Goal: Task Accomplishment & Management: Manage account settings

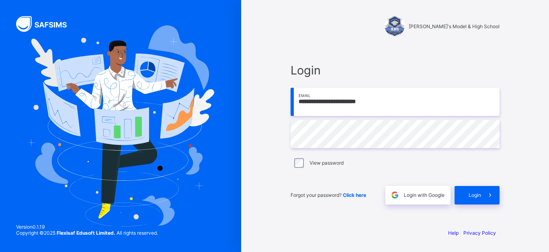
type input "**********"
click at [480, 198] on div "Login" at bounding box center [489, 195] width 19 height 18
click at [480, 199] on div "Login" at bounding box center [489, 195] width 19 height 18
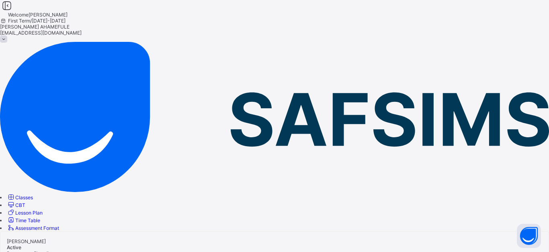
click at [33, 194] on span "Classes" at bounding box center [24, 197] width 18 height 6
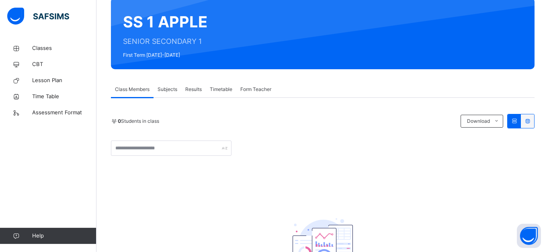
scroll to position [67, 0]
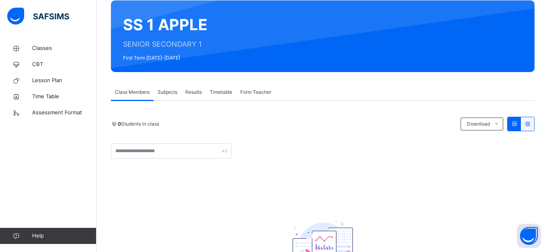
click at [173, 94] on span "Subjects" at bounding box center [168, 91] width 20 height 7
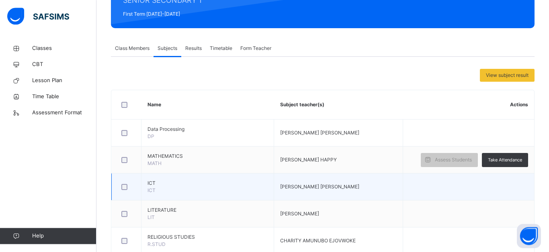
scroll to position [72, 0]
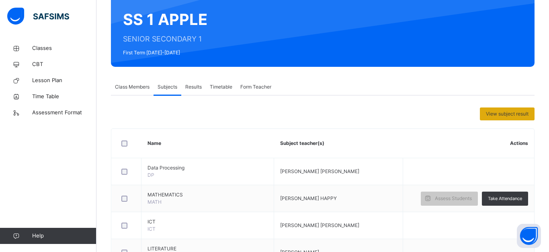
click at [510, 116] on span "View subject result" at bounding box center [507, 113] width 43 height 7
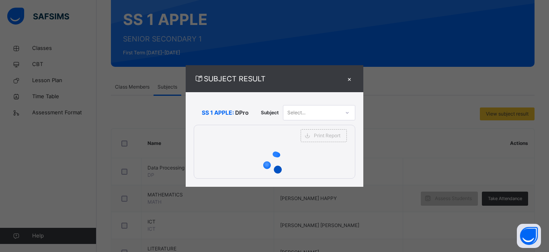
click at [467, 91] on div "SUBJECT RESULT × SS 1 APPLE: DPro Subject Select... Print Report [PERSON_NAME]'…" at bounding box center [274, 126] width 549 height 252
click at [348, 80] on div "×" at bounding box center [349, 78] width 12 height 11
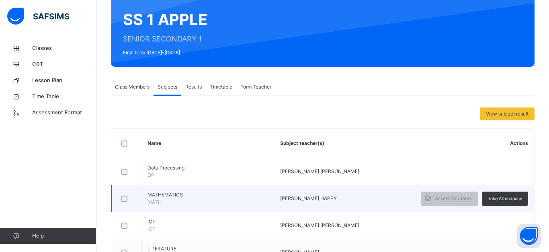
click at [180, 199] on td "MATHEMATICS MATH" at bounding box center [207, 198] width 133 height 27
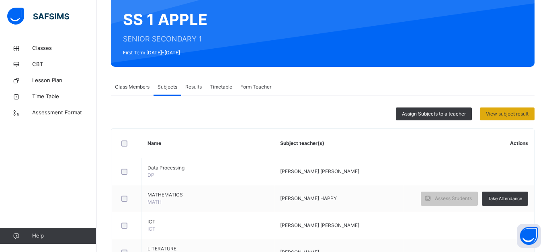
click at [504, 115] on span "View subject result" at bounding box center [507, 113] width 43 height 7
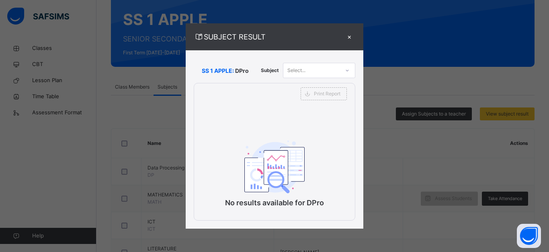
click at [310, 68] on div "Select..." at bounding box center [311, 70] width 56 height 12
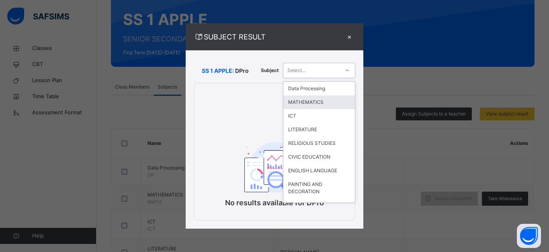
click at [315, 103] on div "MATHEMATICS" at bounding box center [319, 102] width 72 height 14
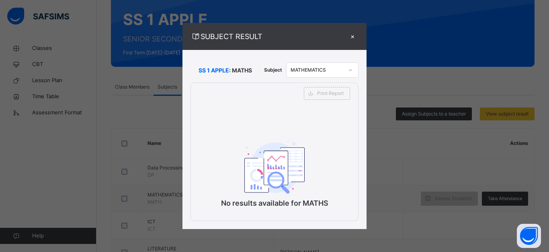
click at [352, 37] on div "×" at bounding box center [352, 36] width 12 height 11
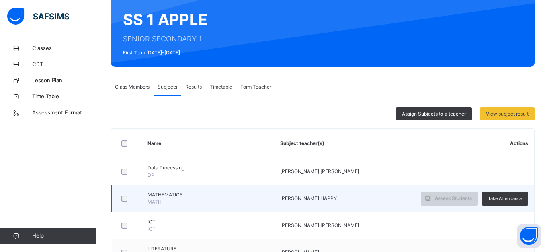
click at [450, 199] on span "Assess Students" at bounding box center [453, 198] width 37 height 7
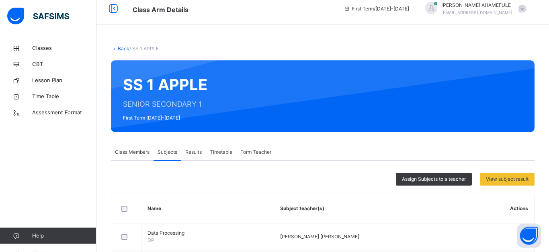
scroll to position [0, 0]
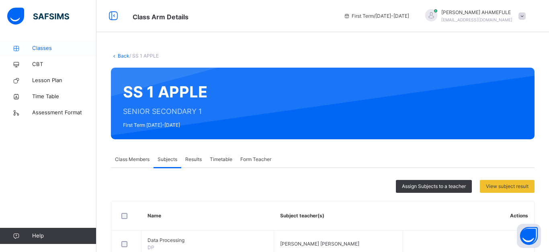
click at [45, 49] on span "Classes" at bounding box center [64, 48] width 64 height 8
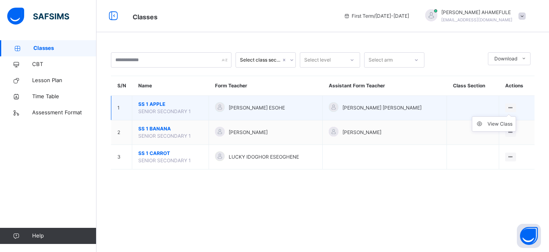
click at [511, 117] on ul "View Class" at bounding box center [494, 123] width 44 height 15
click at [501, 128] on div "View Class" at bounding box center [500, 124] width 25 height 8
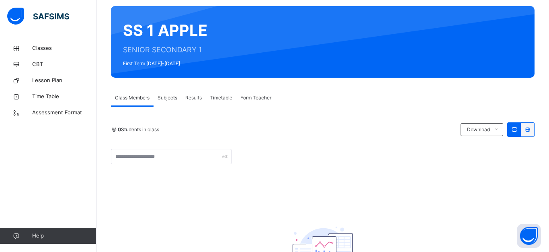
scroll to position [82, 0]
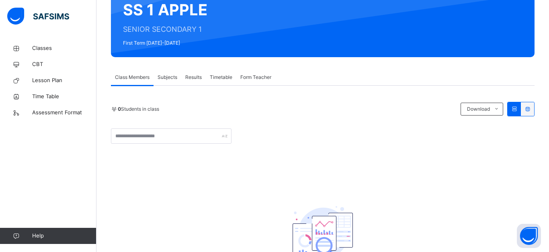
click at [512, 109] on icon at bounding box center [514, 109] width 7 height 6
click at [168, 81] on div "Subjects" at bounding box center [168, 77] width 28 height 16
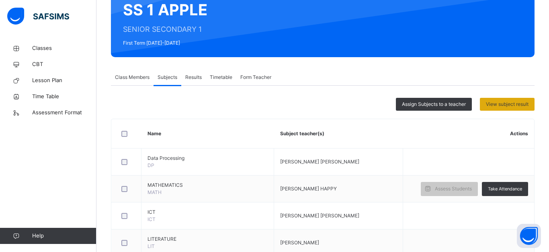
click at [506, 106] on span "View subject result" at bounding box center [507, 103] width 43 height 7
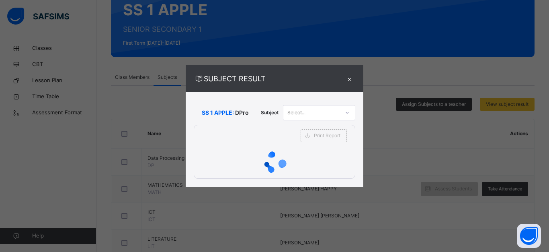
click at [350, 80] on div "×" at bounding box center [349, 78] width 12 height 11
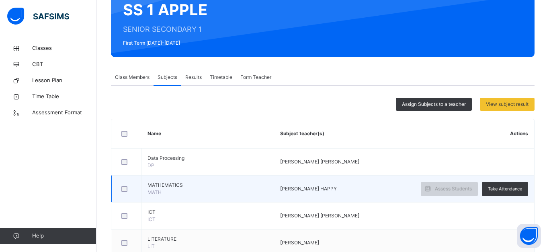
click at [449, 191] on span "Assess Students" at bounding box center [453, 188] width 37 height 7
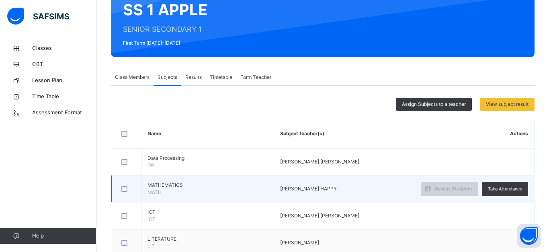
click at [449, 191] on span "Assess Students" at bounding box center [453, 188] width 37 height 7
click at [438, 185] on span "Assess Students" at bounding box center [453, 188] width 37 height 7
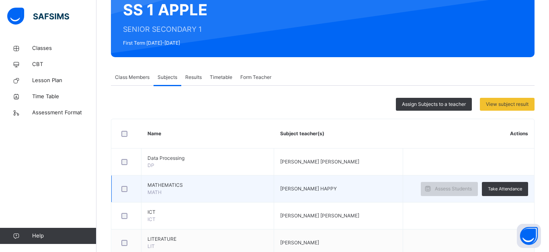
click at [438, 185] on span "Assess Students" at bounding box center [453, 188] width 37 height 7
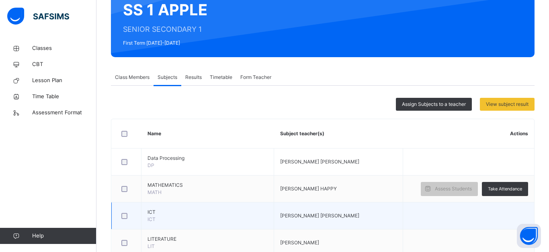
click at [453, 213] on td at bounding box center [468, 215] width 131 height 27
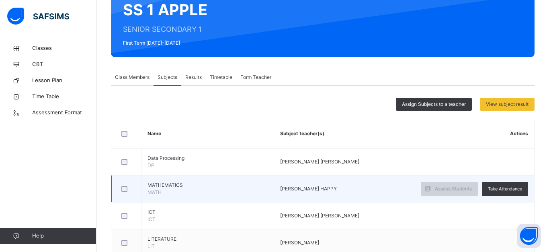
click at [453, 187] on span "Assess Students" at bounding box center [453, 188] width 37 height 7
click at [453, 185] on span "Assess Students" at bounding box center [453, 188] width 37 height 7
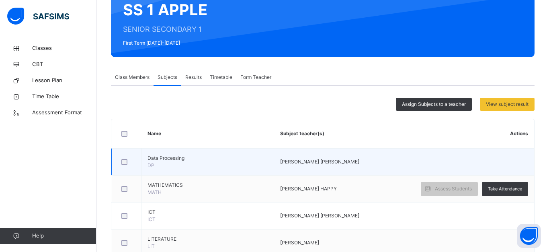
click at [464, 173] on td at bounding box center [468, 161] width 131 height 27
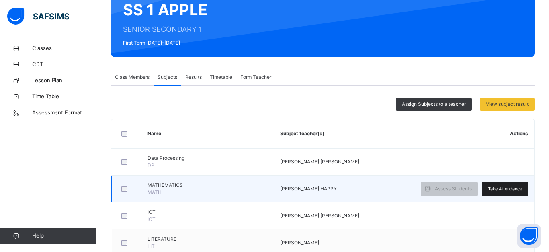
click at [491, 187] on span "Take Attendance" at bounding box center [505, 188] width 34 height 7
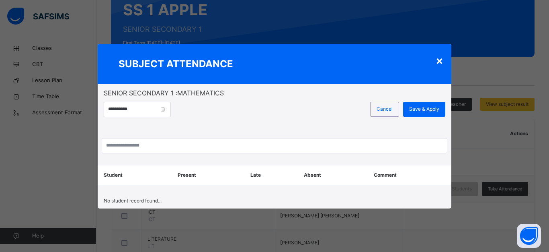
click at [442, 56] on div "×" at bounding box center [440, 60] width 8 height 17
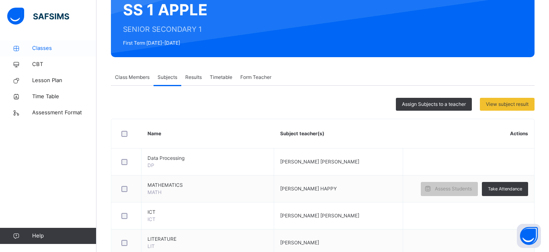
click at [70, 53] on link "Classes" at bounding box center [48, 48] width 96 height 16
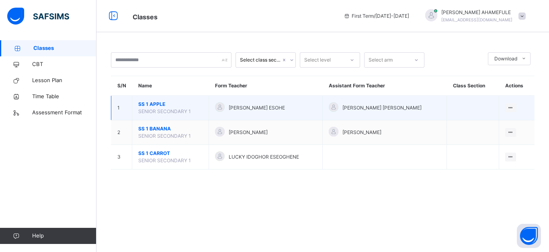
click at [158, 108] on span "SS 1 APPLE" at bounding box center [170, 103] width 64 height 7
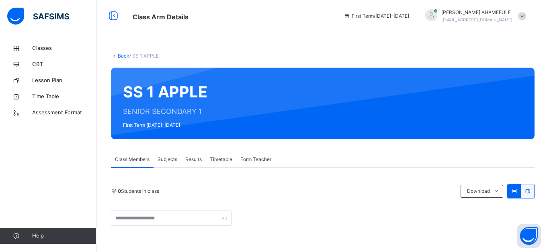
click at [172, 161] on span "Subjects" at bounding box center [168, 159] width 20 height 7
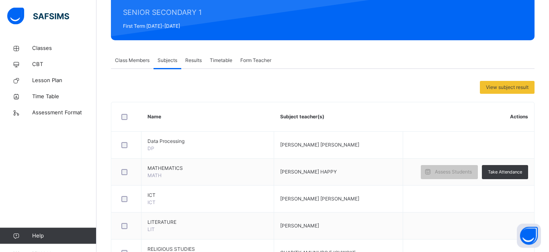
scroll to position [102, 0]
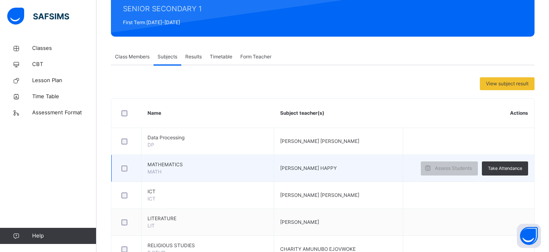
click at [122, 171] on div at bounding box center [126, 168] width 13 height 6
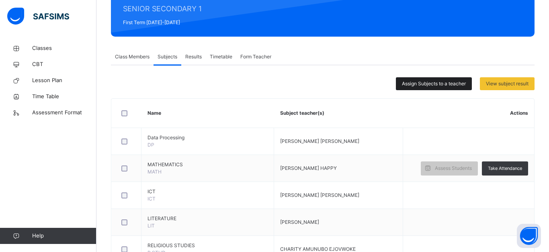
click at [414, 87] on span "Assign Subjects to a teacher" at bounding box center [434, 83] width 64 height 7
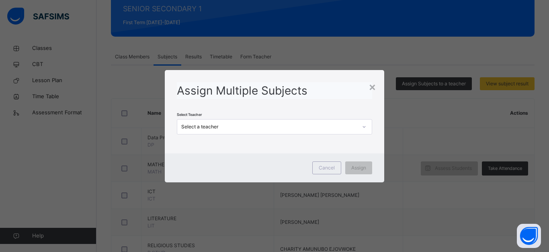
click at [367, 127] on div at bounding box center [364, 126] width 14 height 13
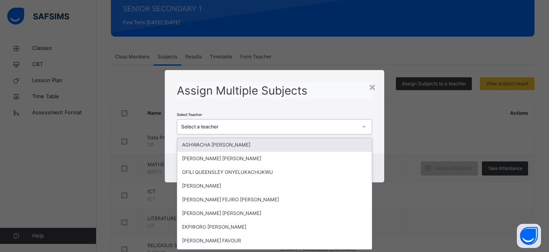
scroll to position [0, 0]
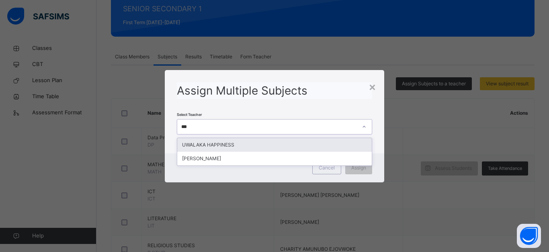
type input "****"
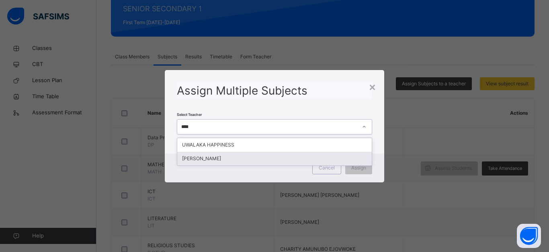
click at [251, 163] on div "[PERSON_NAME]" at bounding box center [274, 159] width 195 height 14
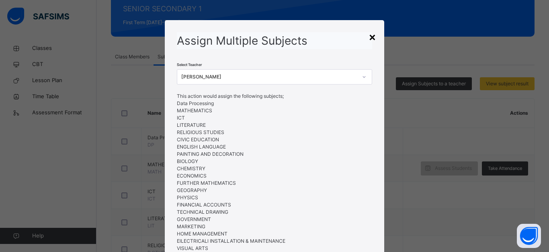
click at [373, 37] on div "×" at bounding box center [373, 36] width 8 height 17
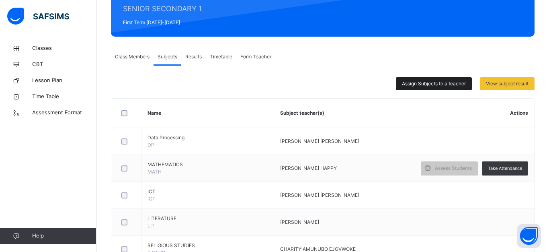
click at [451, 82] on span "Assign Subjects to a teacher" at bounding box center [434, 83] width 64 height 7
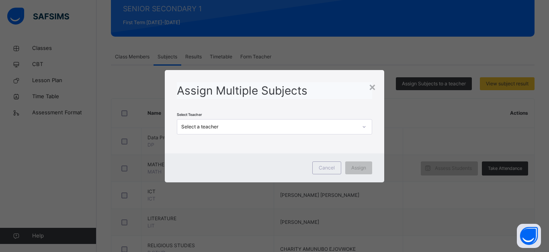
click at [365, 126] on icon at bounding box center [364, 127] width 5 height 8
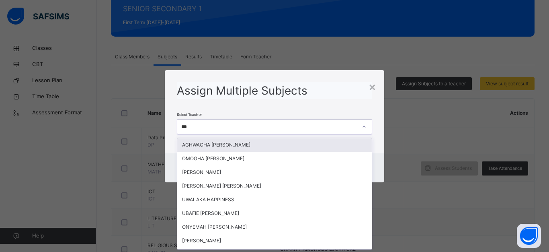
type input "****"
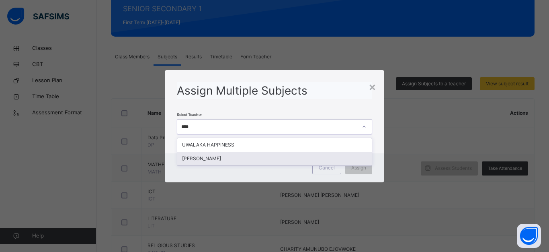
click at [287, 156] on div "[PERSON_NAME]" at bounding box center [274, 159] width 195 height 14
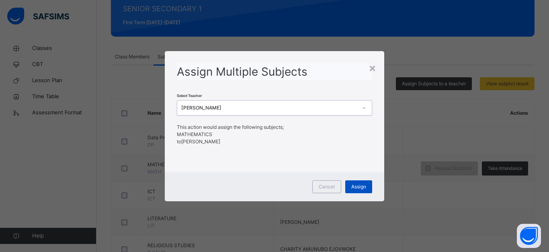
click at [357, 186] on span "Assign" at bounding box center [358, 186] width 15 height 7
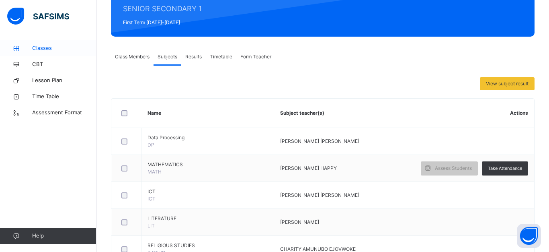
click at [31, 51] on icon at bounding box center [16, 48] width 32 height 6
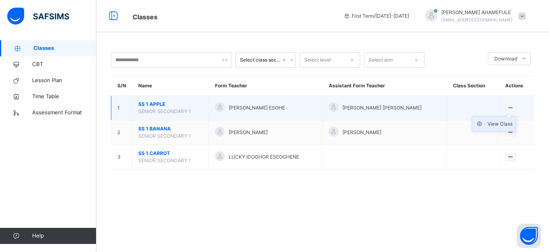
click at [499, 128] on div "View Class" at bounding box center [500, 124] width 25 height 8
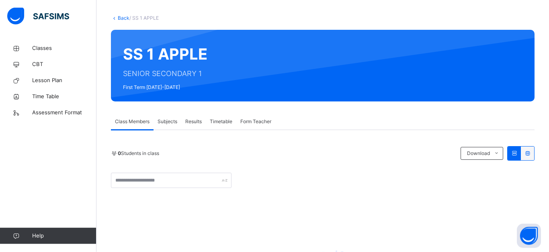
scroll to position [51, 0]
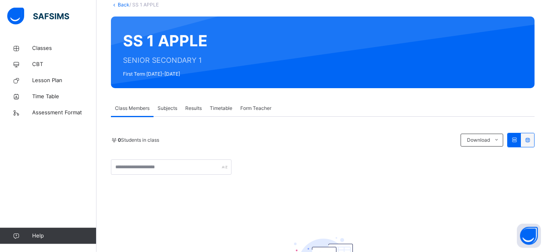
click at [163, 107] on span "Subjects" at bounding box center [168, 107] width 20 height 7
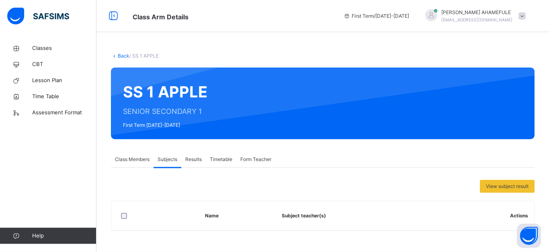
scroll to position [0, 0]
drag, startPoint x: 549, startPoint y: 57, endPoint x: 549, endPoint y: 75, distance: 17.3
click at [549, 75] on div "Back / SS 1 APPLE SS 1 APPLE SENIOR SECONDARY 1 First Term [DATE]-[DATE] Class …" at bounding box center [322, 145] width 453 height 211
click at [62, 111] on span "Assessment Format" at bounding box center [64, 113] width 64 height 8
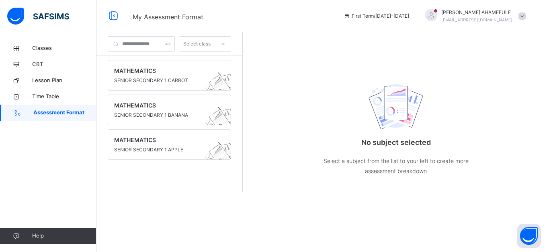
click at [175, 43] on div at bounding box center [141, 43] width 67 height 15
click at [175, 44] on div at bounding box center [141, 43] width 67 height 15
click at [211, 44] on div "Select class" at bounding box center [196, 43] width 27 height 15
click at [221, 90] on div "SS 1 APPLE" at bounding box center [204, 89] width 51 height 14
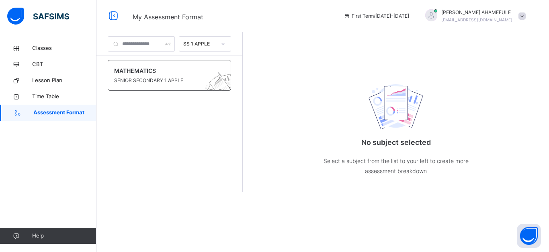
click at [154, 82] on span "SENIOR SECONDARY 1 APPLE" at bounding box center [161, 80] width 95 height 7
